Goal: Navigation & Orientation: Find specific page/section

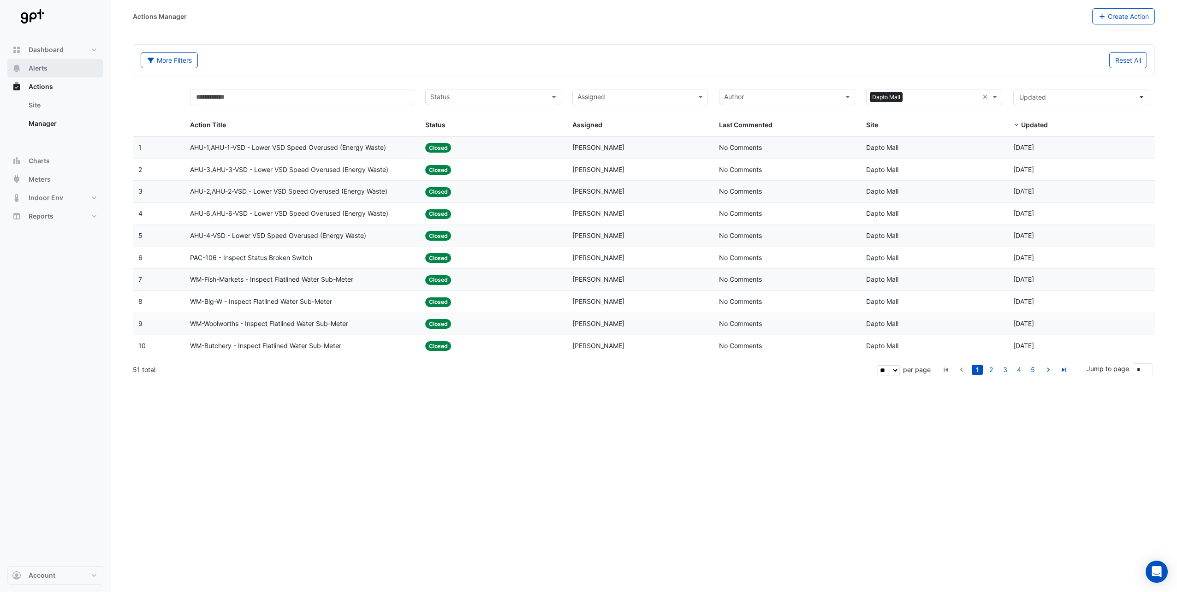
click at [44, 77] on button "Alerts" at bounding box center [55, 68] width 96 height 18
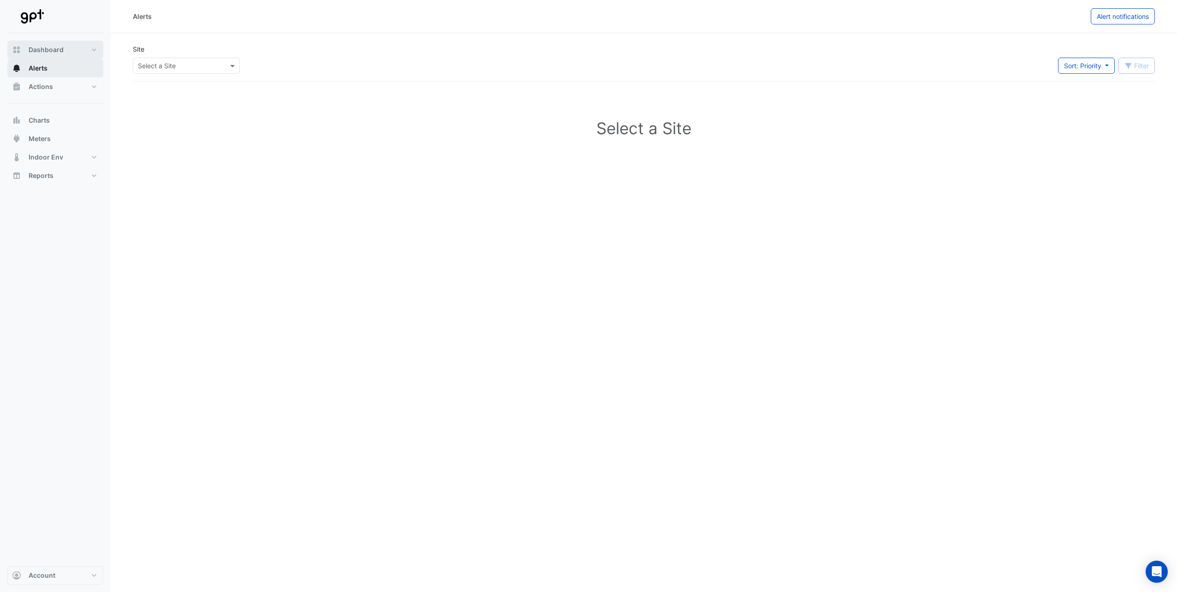
click at [44, 59] on div "Dashboard Portfolio Ratings Performance Alerts Actions Site Manager Charts" at bounding box center [55, 113] width 96 height 144
click at [44, 51] on span "Dashboard" at bounding box center [46, 49] width 35 height 9
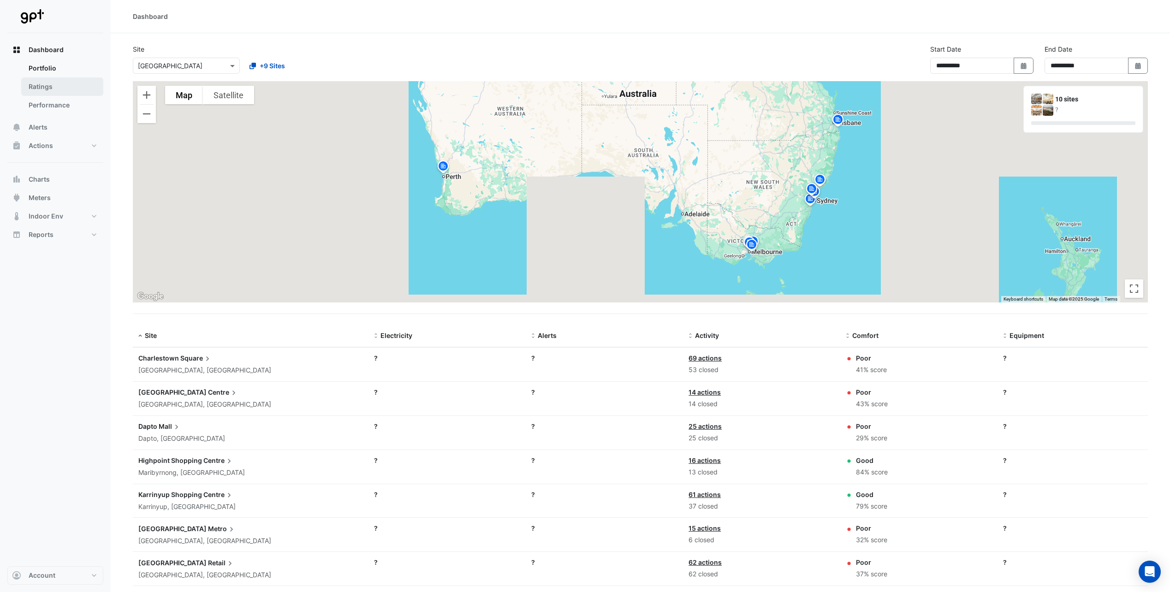
click at [45, 77] on link "Portfolio" at bounding box center [62, 68] width 82 height 18
click at [40, 87] on link "Ratings" at bounding box center [62, 86] width 82 height 18
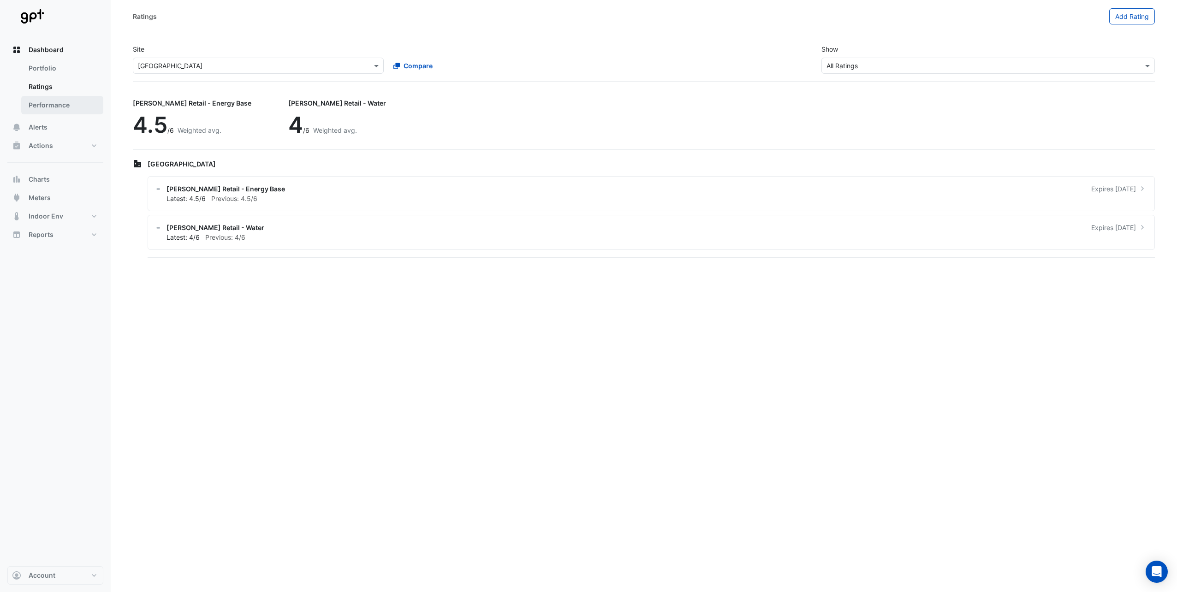
click at [40, 101] on link "Performance" at bounding box center [62, 105] width 82 height 18
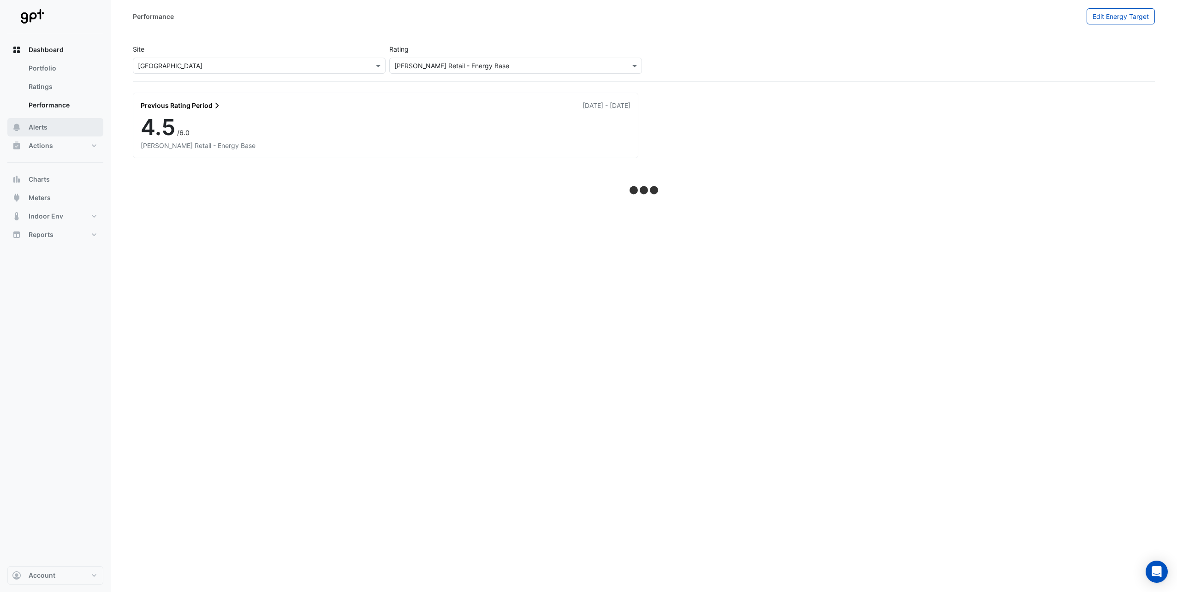
click at [33, 131] on span "Alerts" at bounding box center [38, 127] width 19 height 9
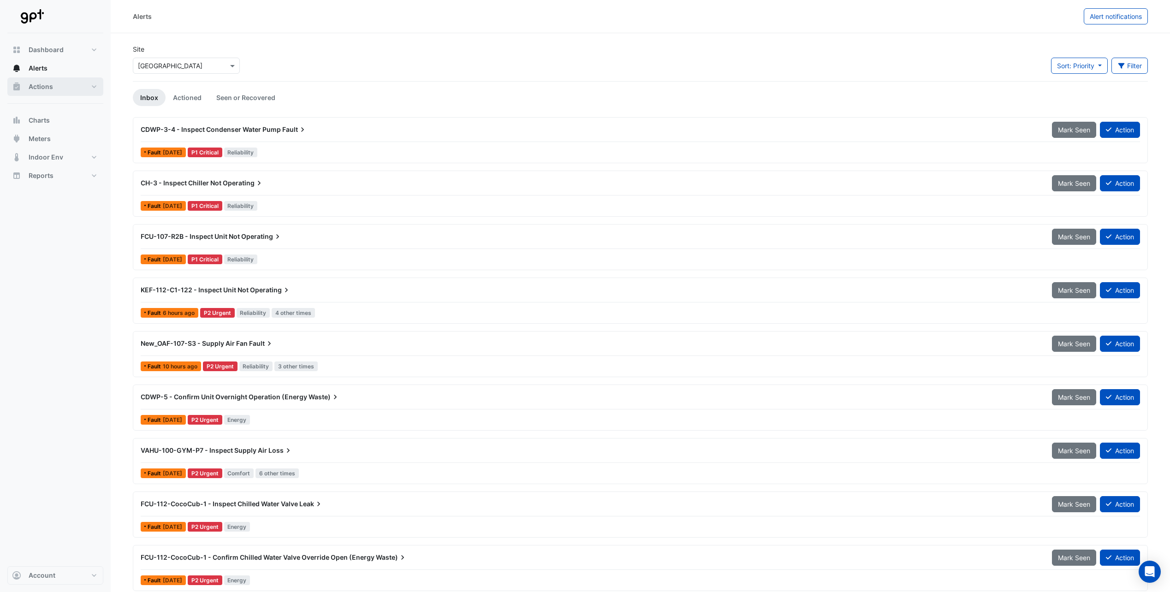
click at [45, 82] on button "Actions" at bounding box center [55, 86] width 96 height 18
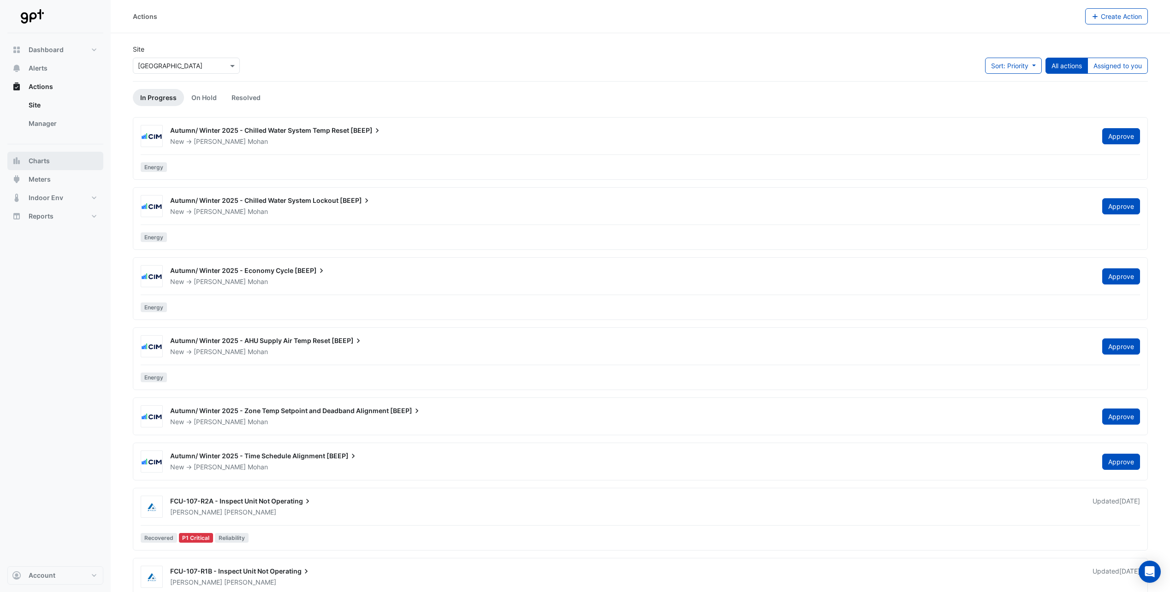
click at [43, 160] on span "Charts" at bounding box center [39, 160] width 21 height 9
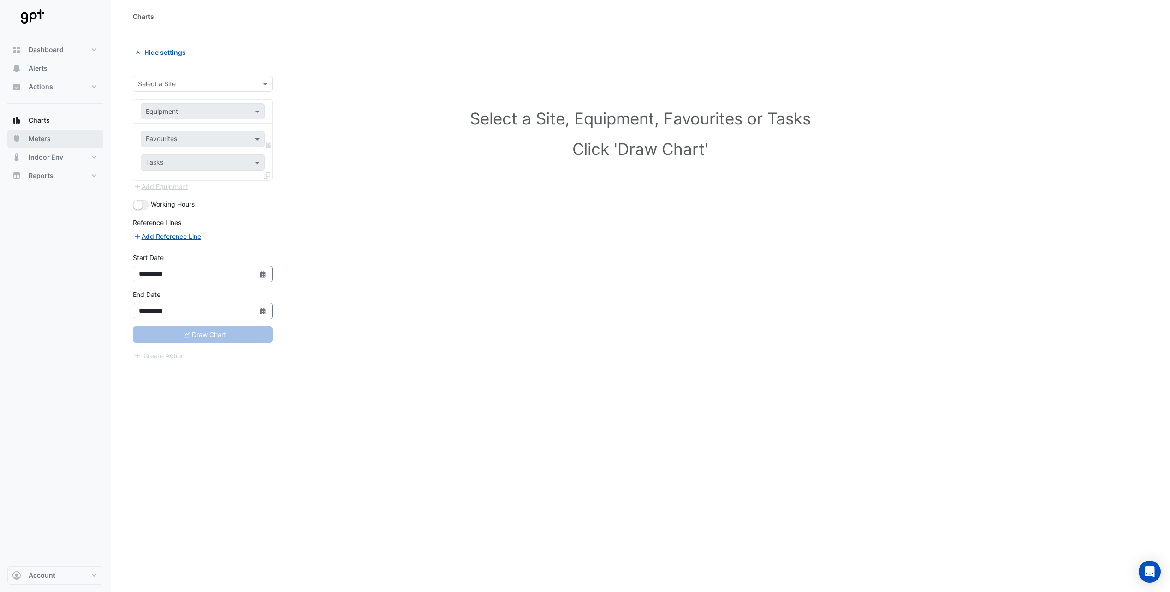
click at [35, 142] on span "Meters" at bounding box center [40, 138] width 22 height 9
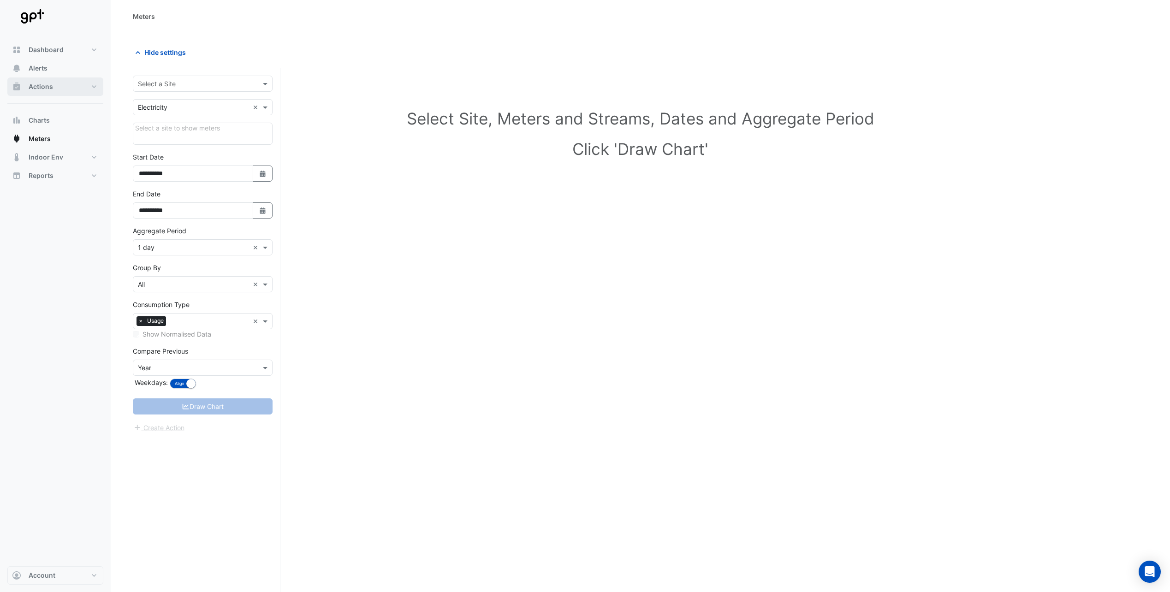
click at [48, 85] on span "Actions" at bounding box center [41, 86] width 24 height 9
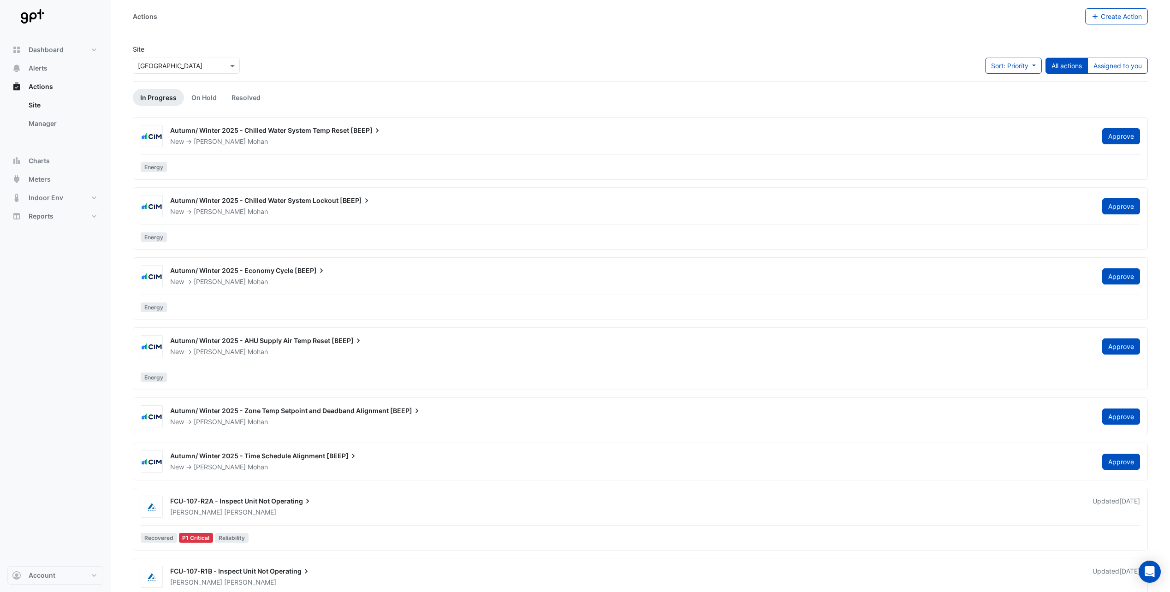
drag, startPoint x: 118, startPoint y: 165, endPoint x: 373, endPoint y: 95, distance: 264.1
click at [373, 96] on ul "In Progress On Hold Resolved" at bounding box center [640, 97] width 1015 height 17
click at [35, 72] on span "Alerts" at bounding box center [38, 68] width 19 height 9
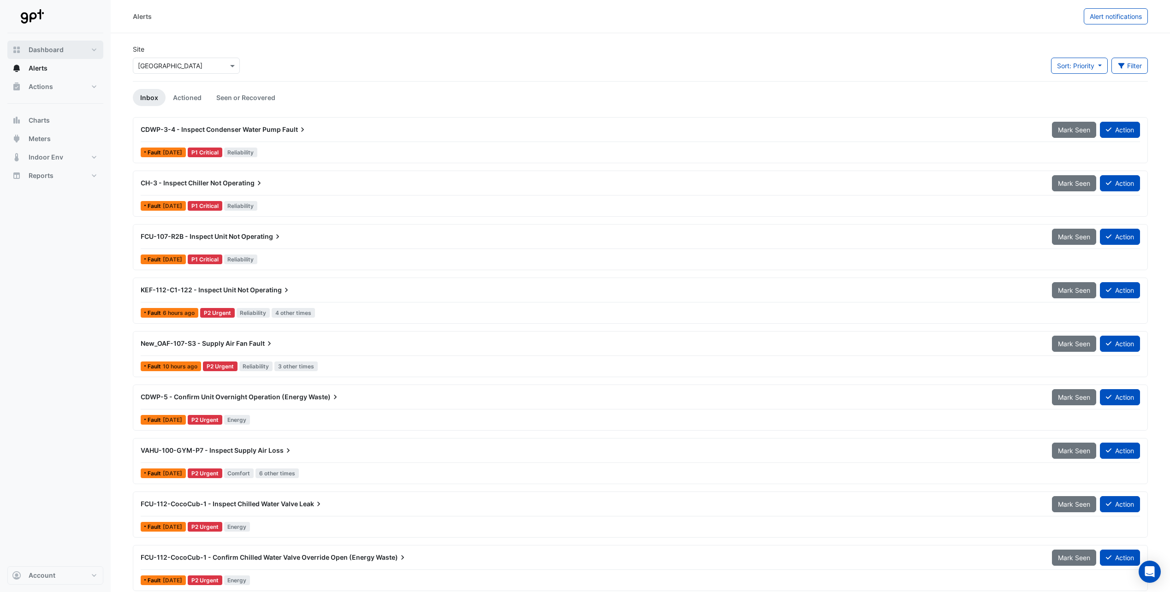
click at [48, 48] on span "Dashboard" at bounding box center [46, 49] width 35 height 9
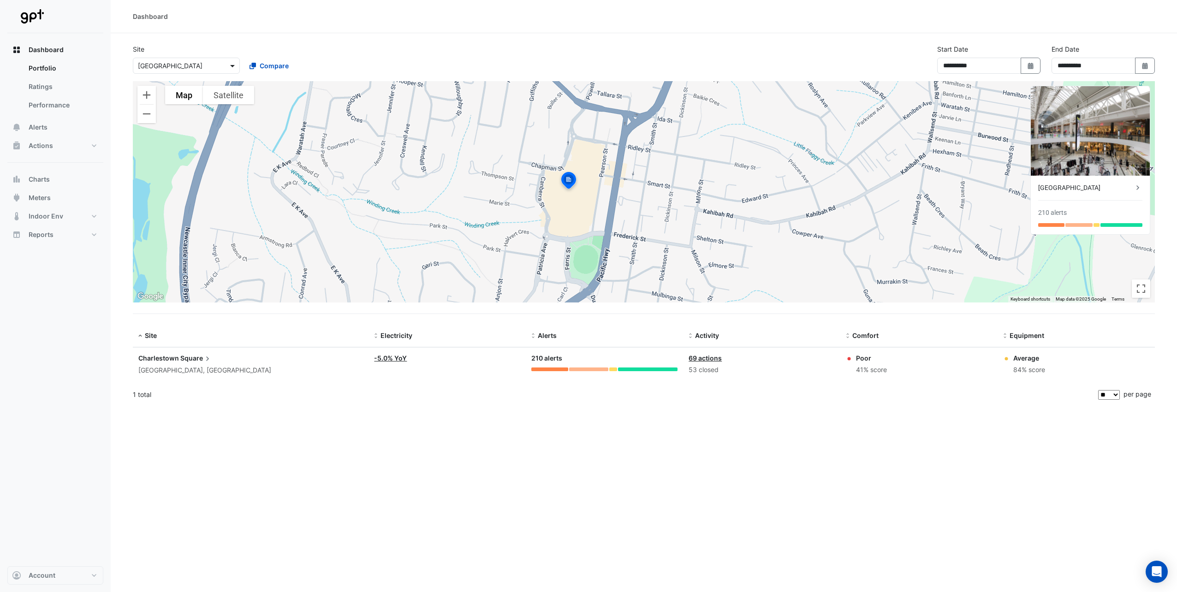
click at [232, 68] on span at bounding box center [234, 66] width 12 height 10
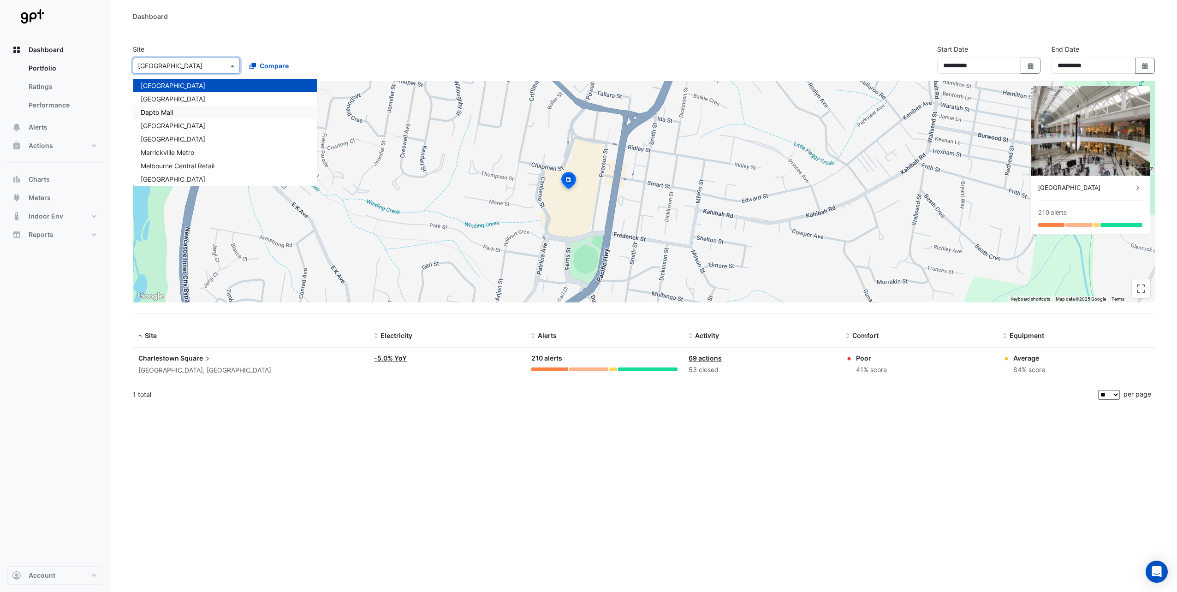
click at [194, 111] on div "Dapto Mall" at bounding box center [225, 112] width 184 height 13
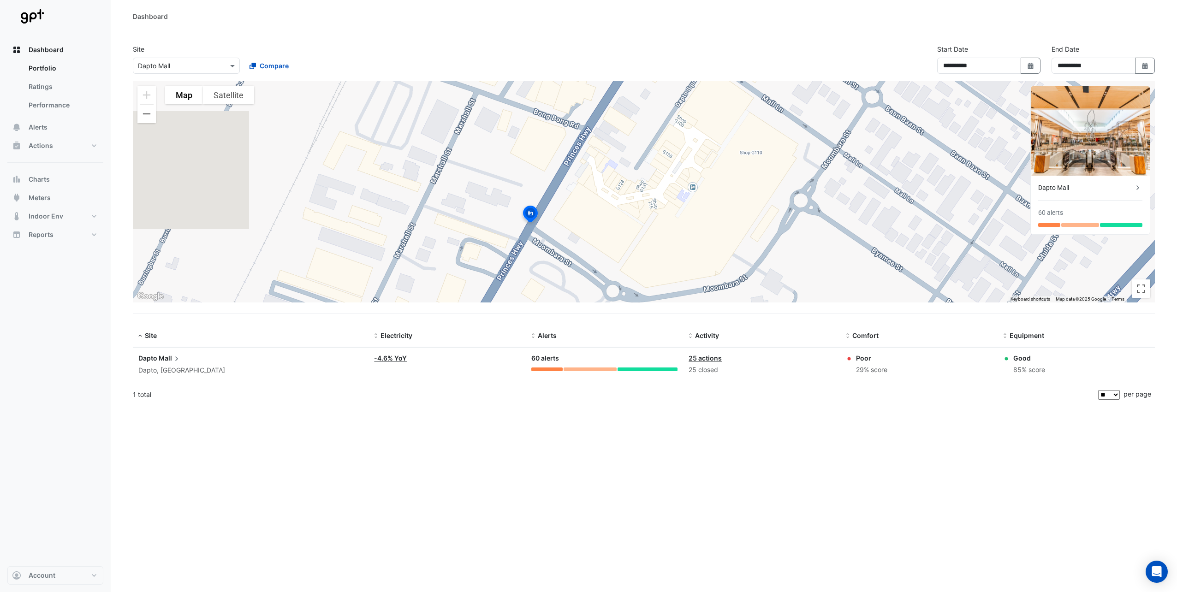
drag, startPoint x: 790, startPoint y: 218, endPoint x: 685, endPoint y: 248, distance: 109.8
click at [685, 248] on div "To activate drag with keyboard, press Alt + Enter. Once in keyboard drag state,…" at bounding box center [644, 191] width 1022 height 221
